Goal: Navigation & Orientation: Find specific page/section

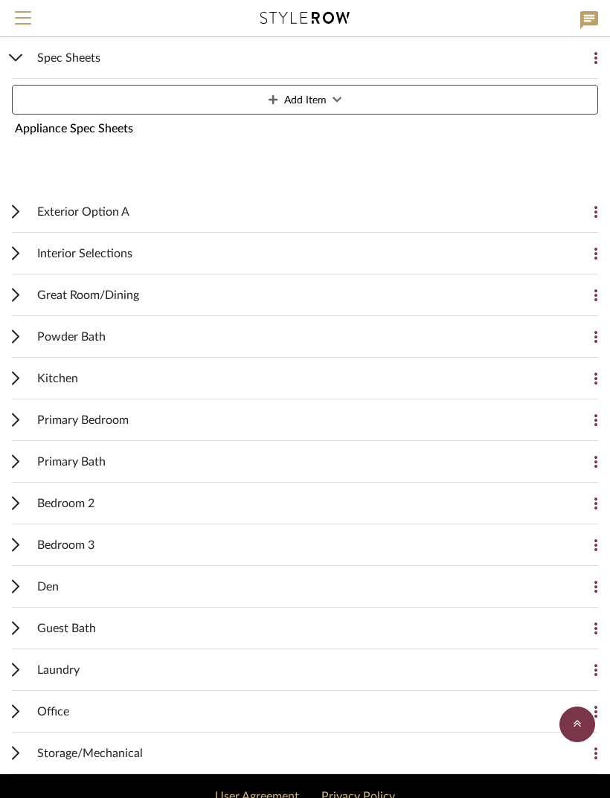
scroll to position [1180, 0]
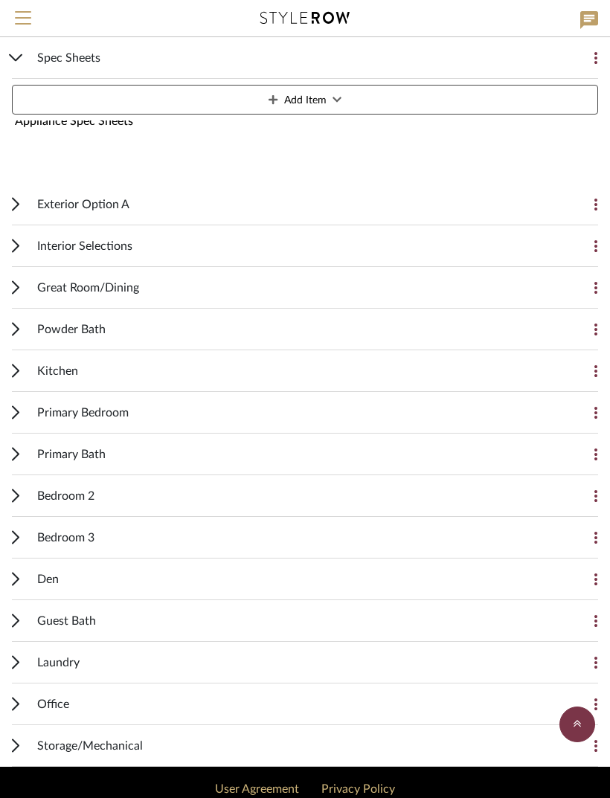
click at [28, 453] on div "Primary Bath Add Item" at bounding box center [305, 454] width 586 height 42
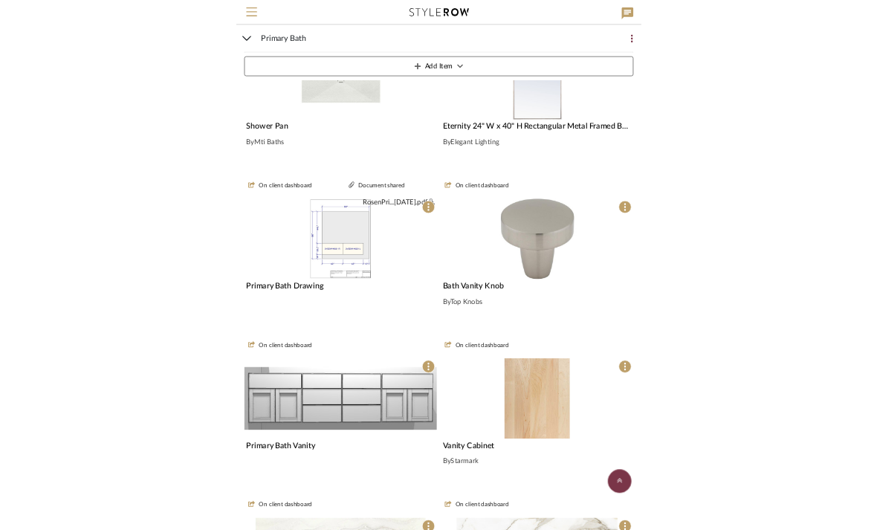
scroll to position [1599, 0]
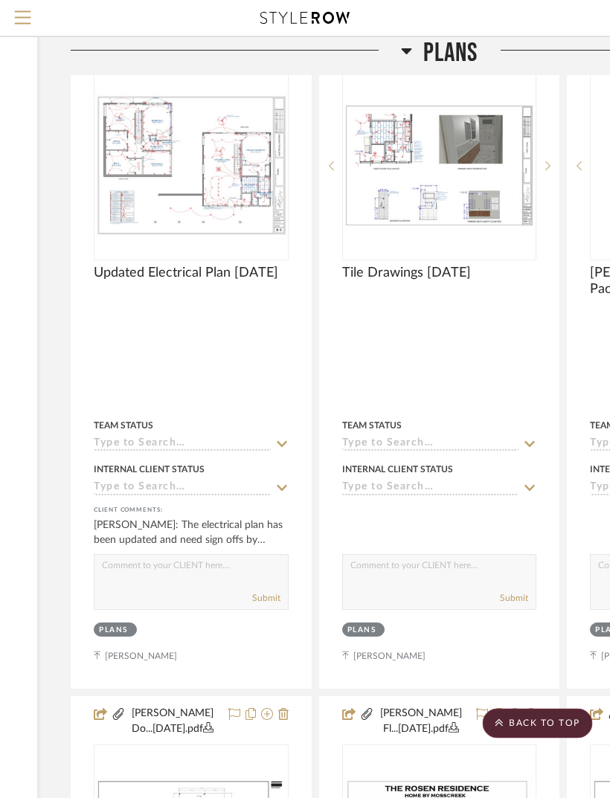
scroll to position [26, 253]
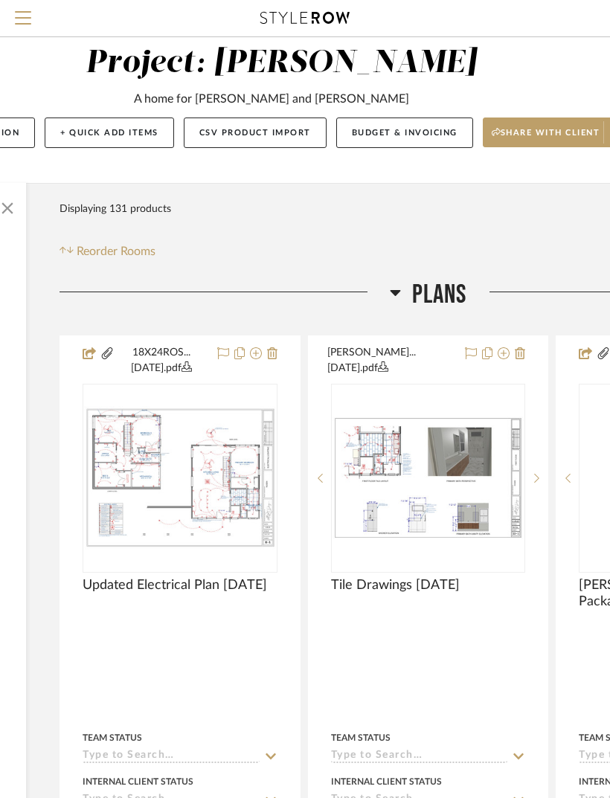
click at [393, 294] on icon at bounding box center [395, 293] width 10 height 6
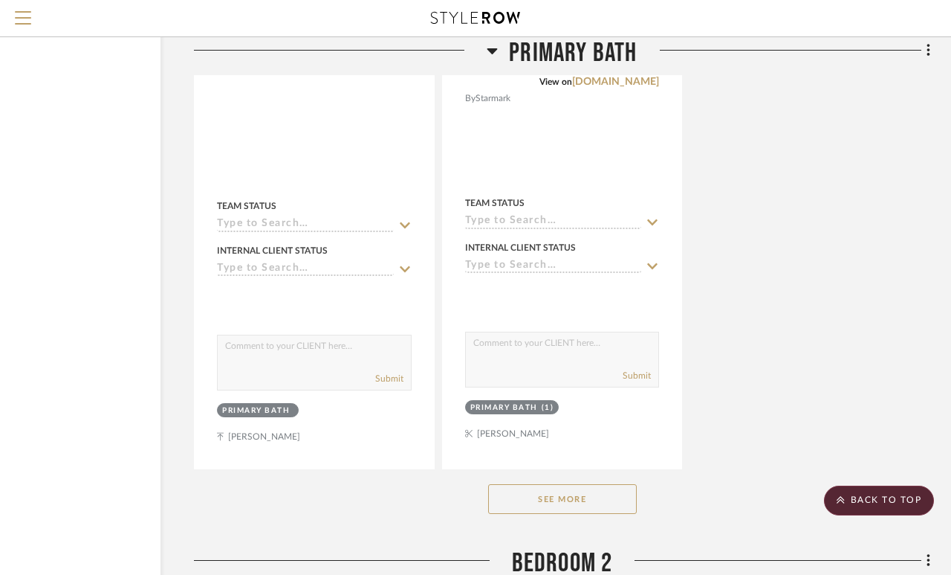
scroll to position [14786, 119]
click at [601, 485] on button "See More" at bounding box center [562, 498] width 149 height 30
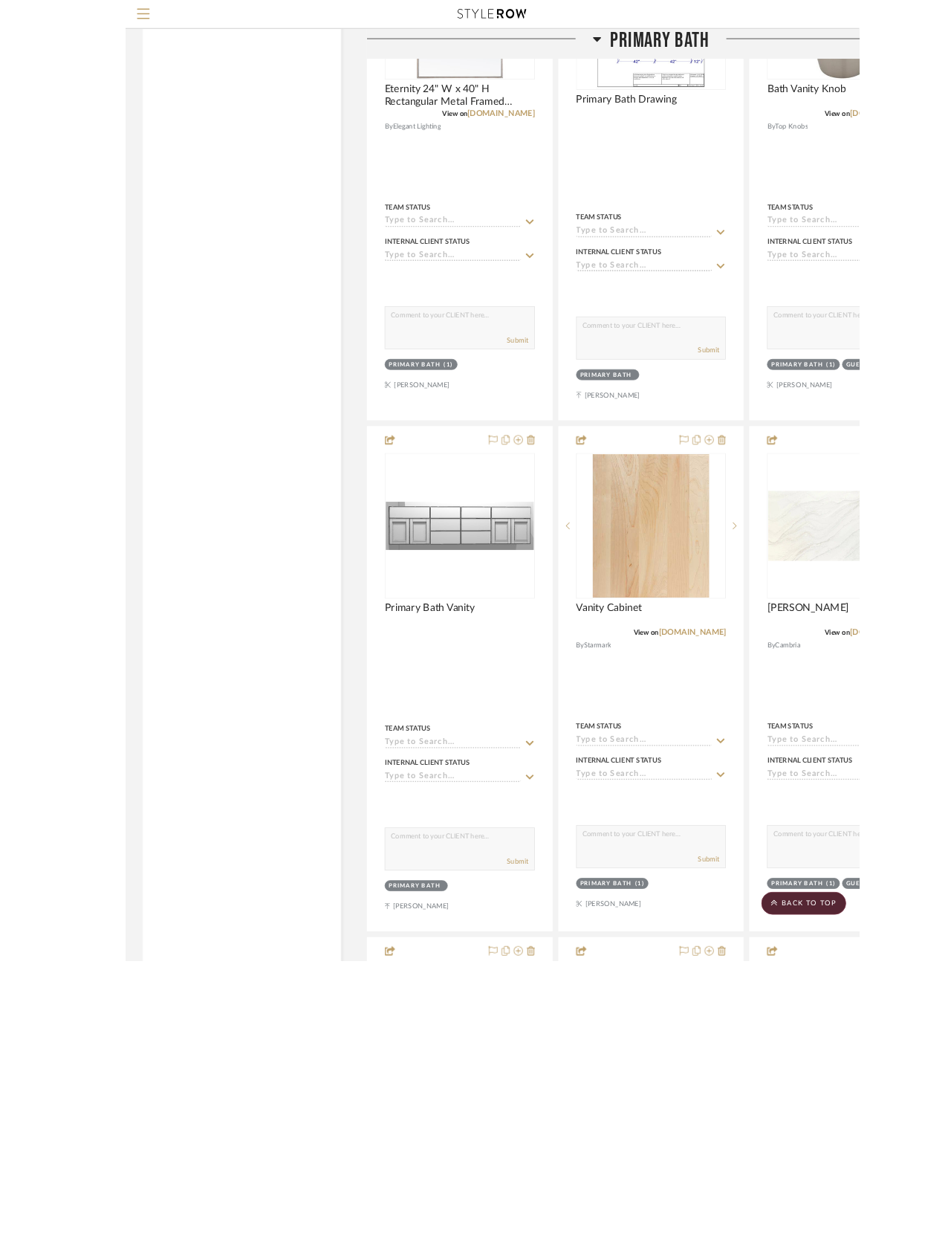
scroll to position [14350, 12]
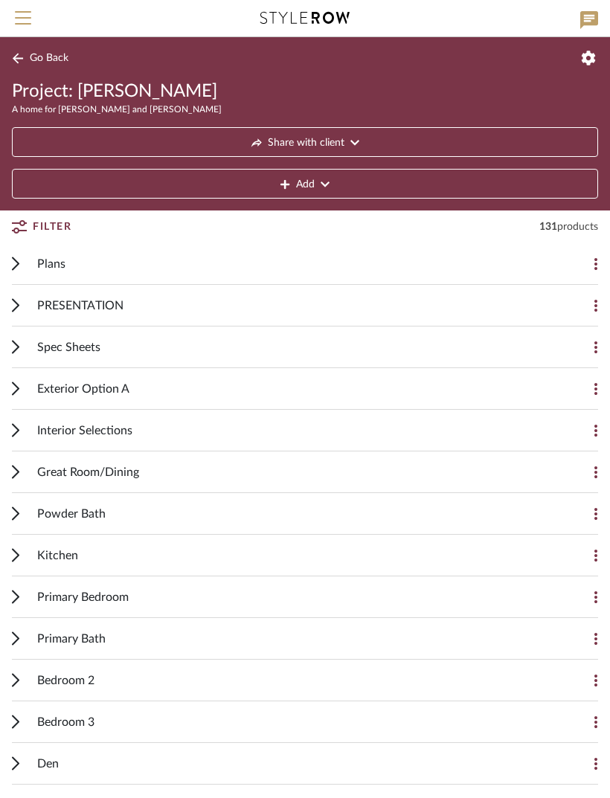
click at [33, 264] on div "Plans Add Item" at bounding box center [305, 264] width 586 height 42
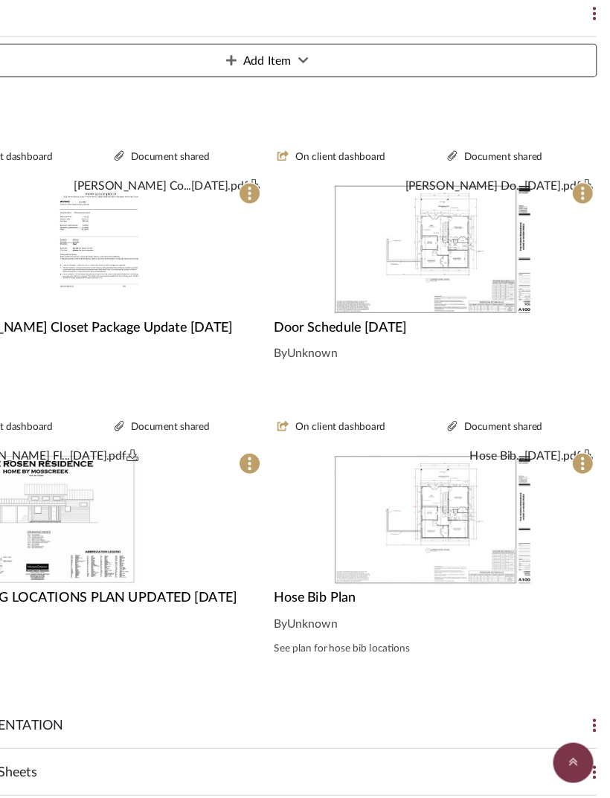
scroll to position [402, 0]
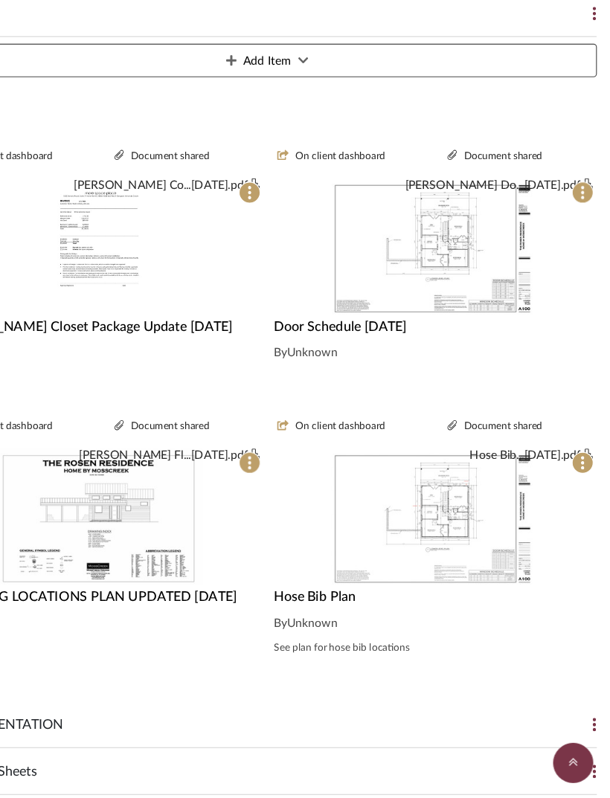
click at [0, 0] on img at bounding box center [0, 0] width 0 height 0
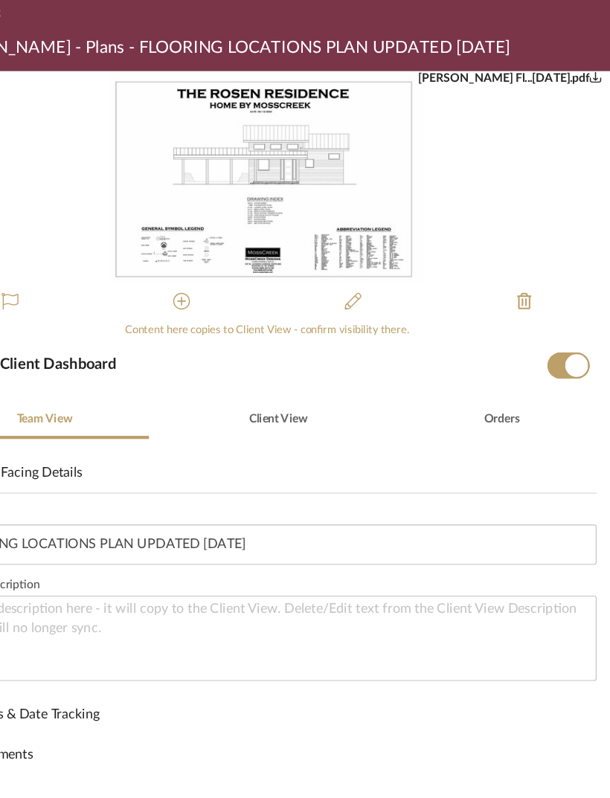
click at [251, 172] on img "0" at bounding box center [304, 202] width 281 height 187
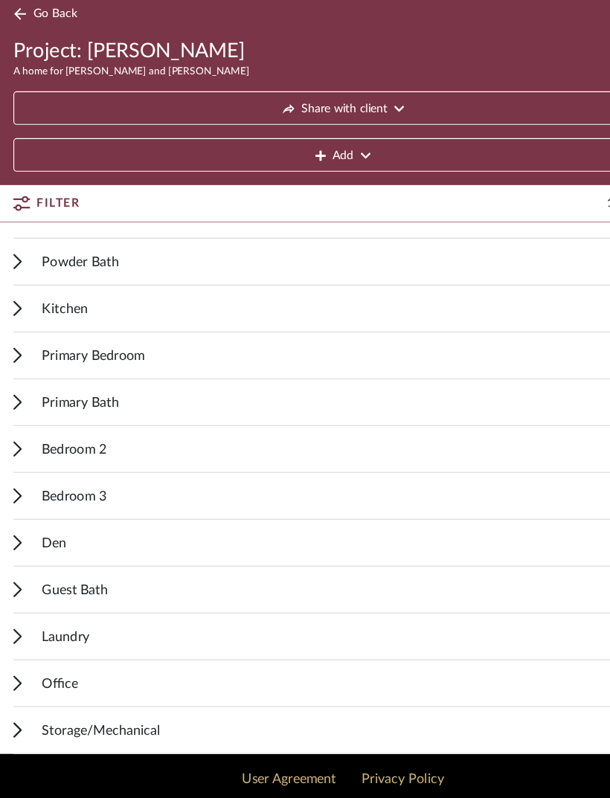
scroll to position [1021, 0]
click at [28, 383] on div "Primary Bath Add Item" at bounding box center [305, 404] width 586 height 42
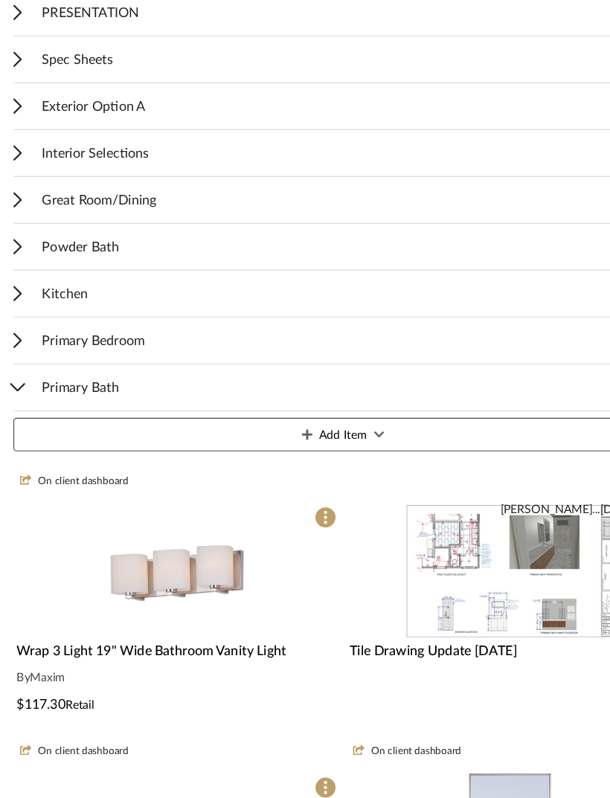
scroll to position [1045, 0]
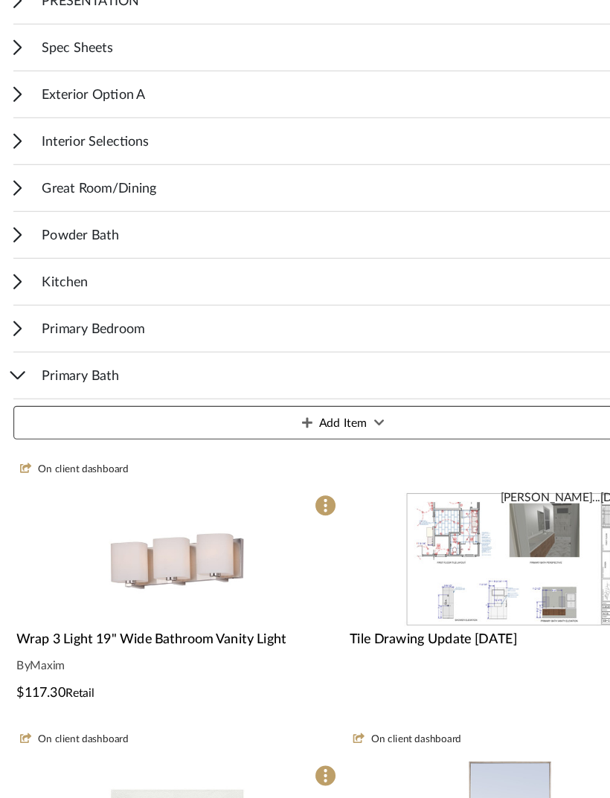
click at [18, 376] on icon at bounding box center [16, 379] width 14 height 7
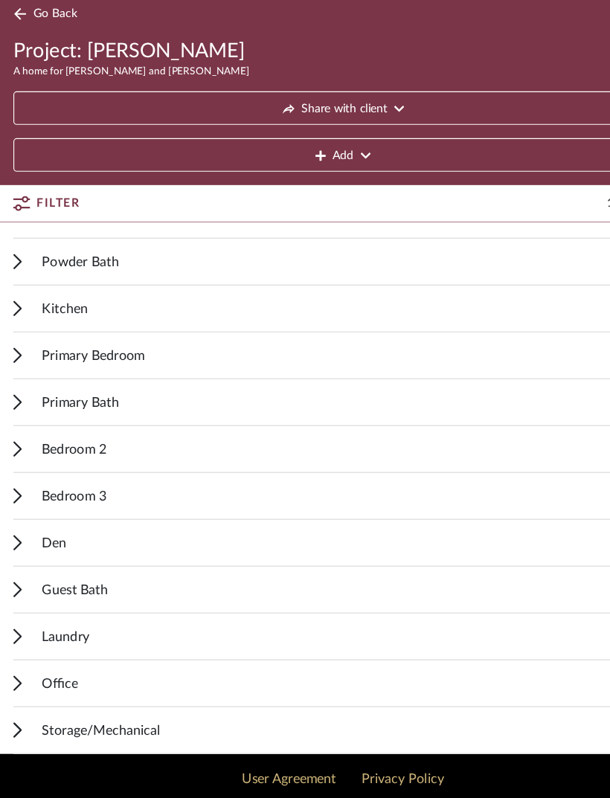
click at [136, 549] on div "Guest Bath" at bounding box center [293, 569] width 513 height 41
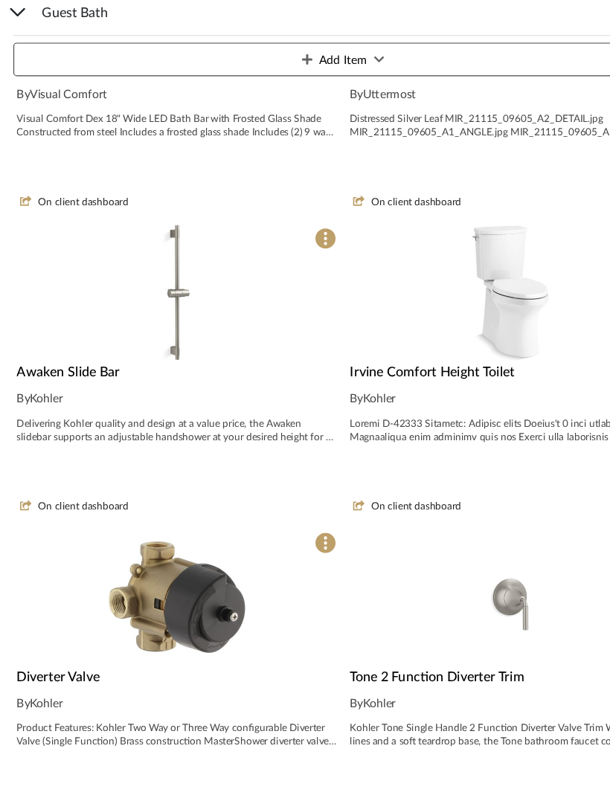
scroll to position [2920, 0]
click at [0, 0] on img at bounding box center [0, 0] width 0 height 0
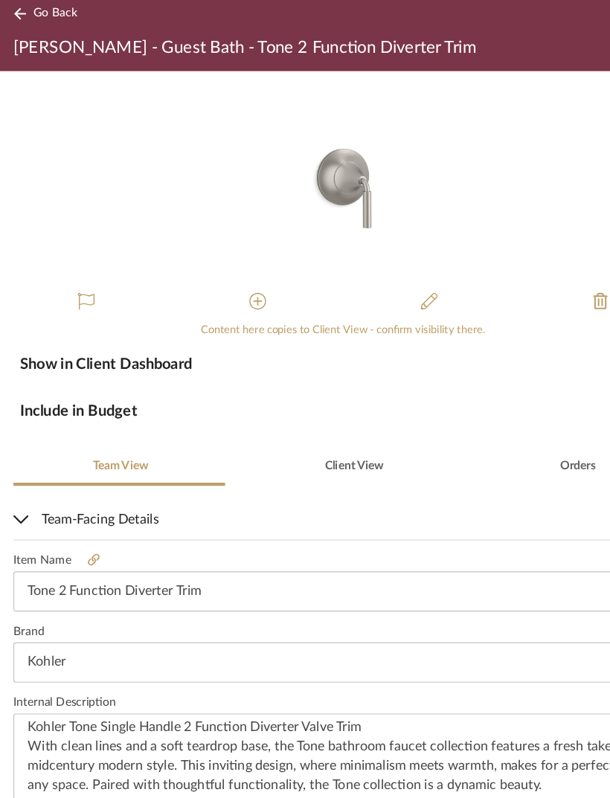
click at [22, 49] on button "Go Back" at bounding box center [43, 58] width 62 height 19
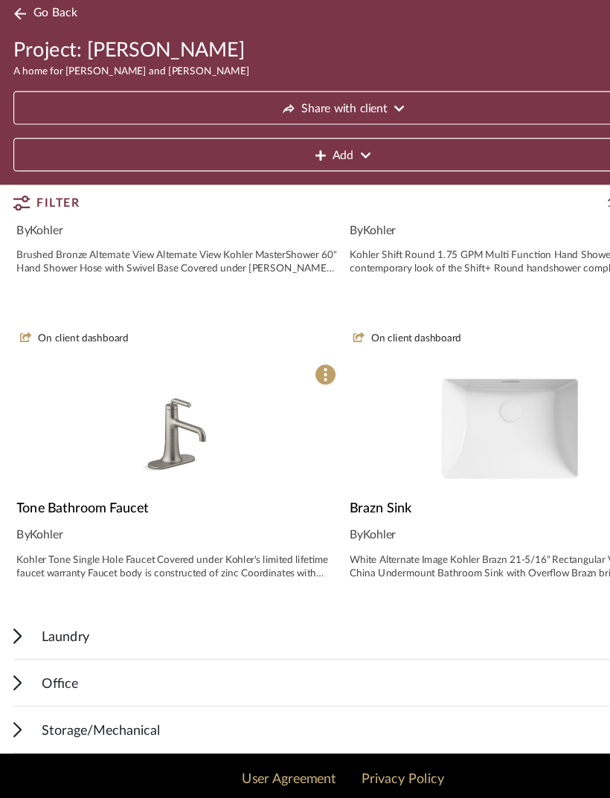
scroll to position [4152, 0]
